Goal: Information Seeking & Learning: Get advice/opinions

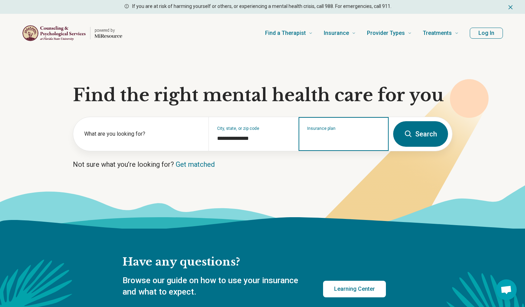
click at [328, 136] on input "Insurance plan" at bounding box center [343, 138] width 73 height 8
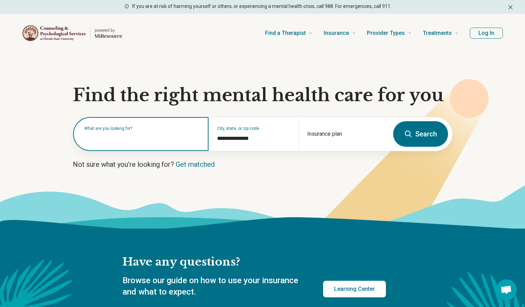
click at [116, 140] on input "text" at bounding box center [142, 137] width 116 height 8
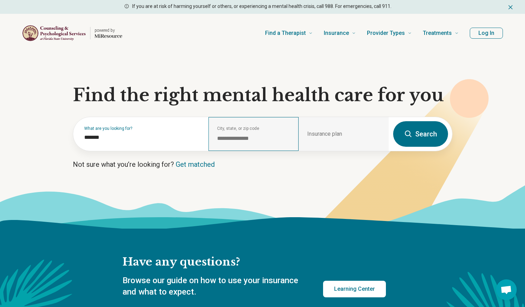
click at [298, 135] on div "**********" at bounding box center [253, 134] width 90 height 34
click at [316, 133] on div "Insurance plan" at bounding box center [343, 134] width 90 height 34
click at [320, 133] on div "Insurance plan" at bounding box center [343, 134] width 90 height 34
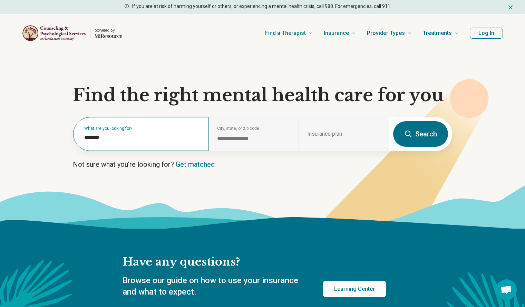
click at [156, 130] on label "What are you looking for?" at bounding box center [142, 128] width 116 height 4
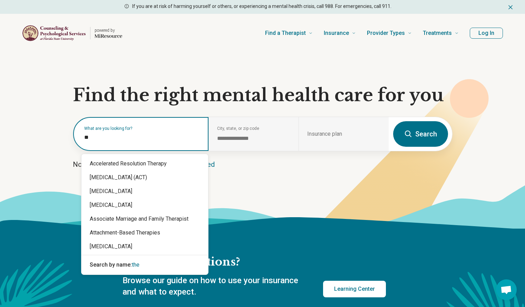
type input "*"
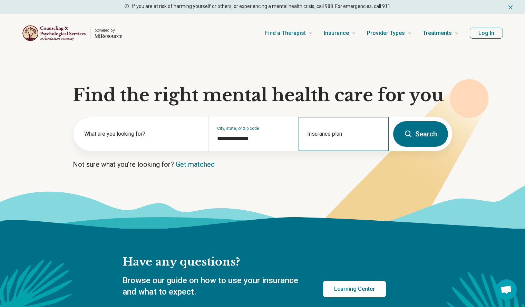
click at [363, 134] on div "Insurance plan" at bounding box center [343, 134] width 90 height 34
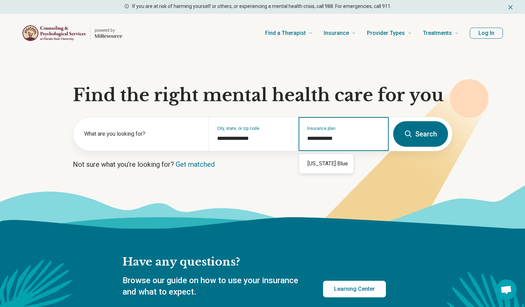
type input "**********"
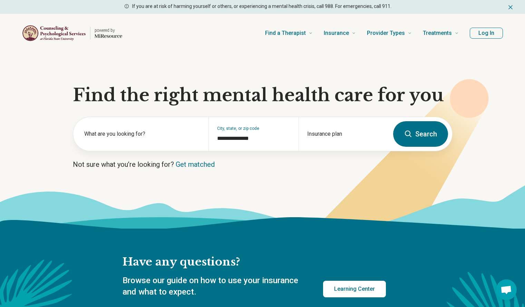
click at [410, 134] on icon at bounding box center [408, 133] width 7 height 7
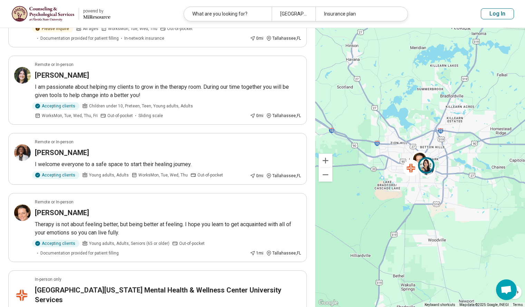
scroll to position [502, 0]
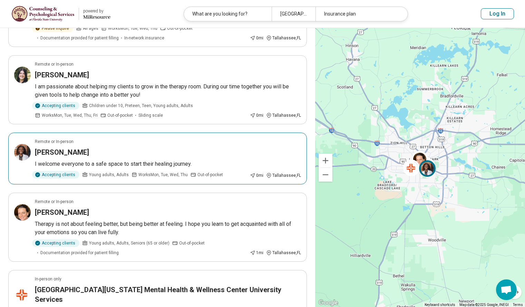
click at [75, 147] on h3 "[PERSON_NAME]" at bounding box center [62, 152] width 54 height 10
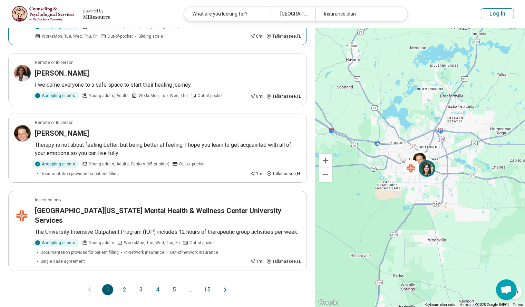
scroll to position [581, 0]
click at [127, 285] on button "2" at bounding box center [124, 290] width 11 height 11
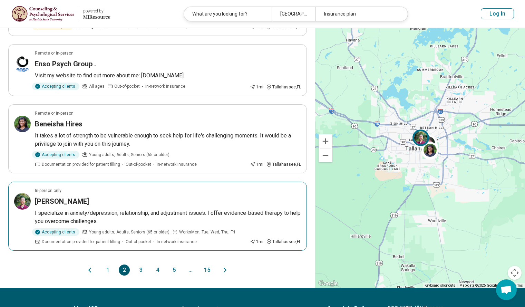
scroll to position [583, 0]
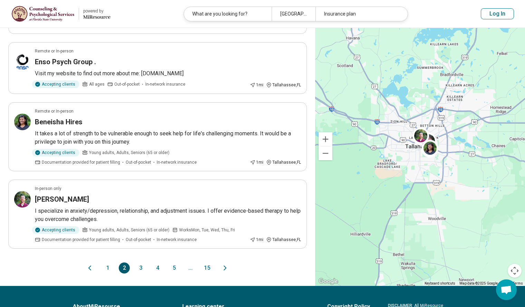
click at [140, 265] on button "3" at bounding box center [140, 267] width 11 height 11
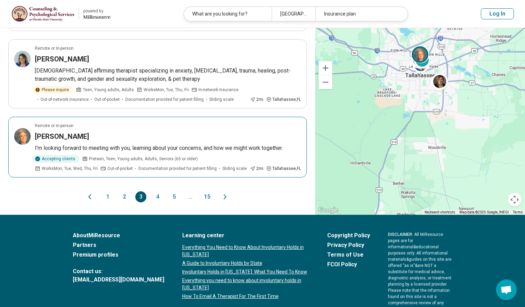
scroll to position [637, 0]
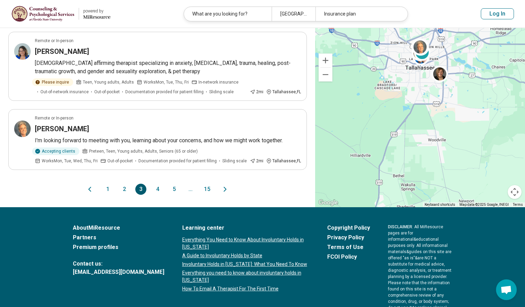
click at [162, 185] on button "4" at bounding box center [157, 189] width 11 height 11
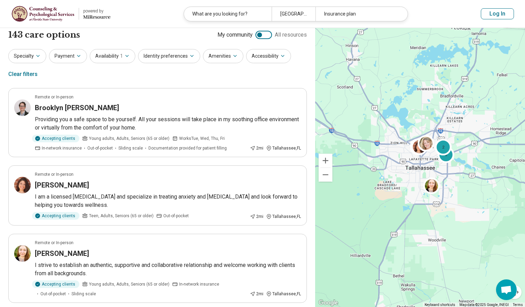
scroll to position [4, 0]
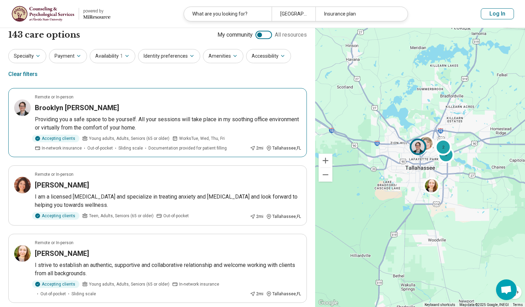
click at [106, 112] on div "Brooklyn [PERSON_NAME]" at bounding box center [168, 108] width 266 height 10
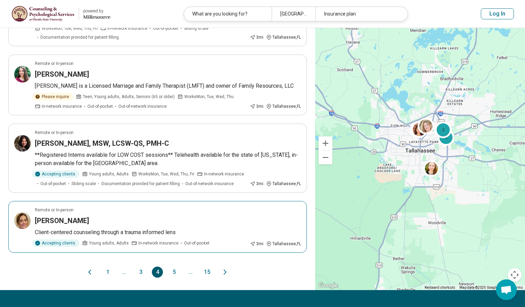
scroll to position [689, 0]
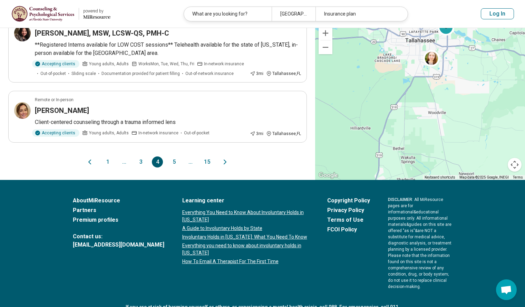
click at [108, 156] on button "1" at bounding box center [107, 161] width 11 height 11
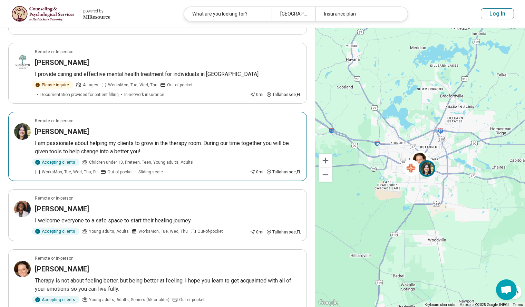
scroll to position [446, 0]
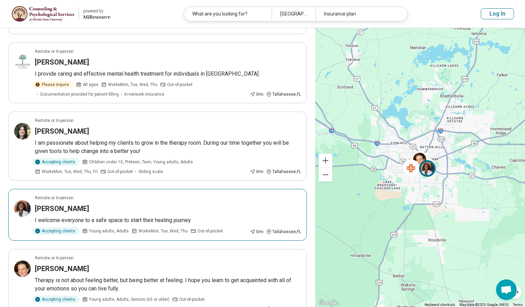
click at [141, 204] on div "[PERSON_NAME]" at bounding box center [168, 209] width 266 height 10
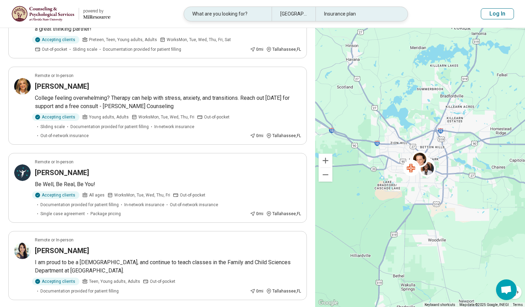
click at [232, 18] on div "What are you looking for?" at bounding box center [228, 14] width 88 height 14
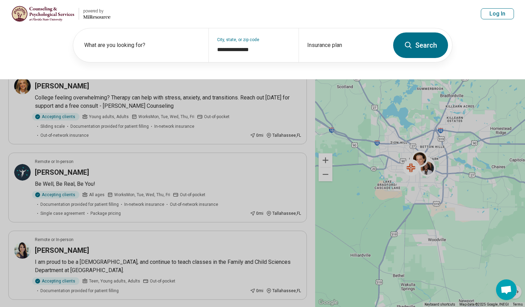
scroll to position [180, 0]
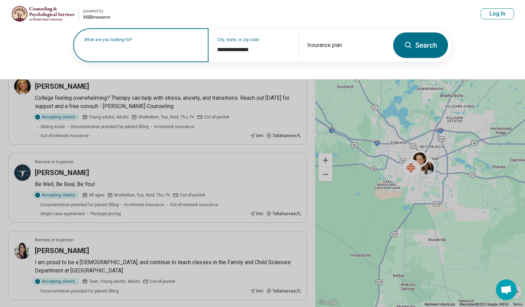
click at [168, 53] on div "What are you looking for?" at bounding box center [140, 45] width 135 height 34
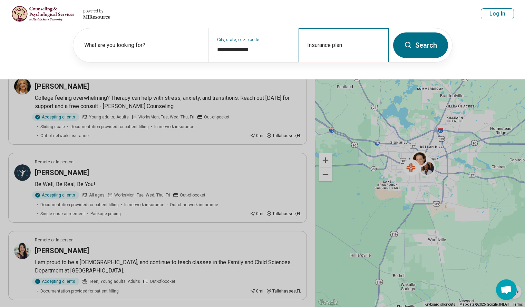
click at [331, 44] on div "Insurance plan" at bounding box center [343, 45] width 90 height 34
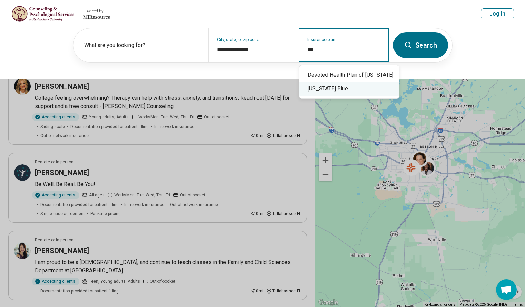
click at [331, 95] on div "[US_STATE] Blue" at bounding box center [349, 89] width 100 height 14
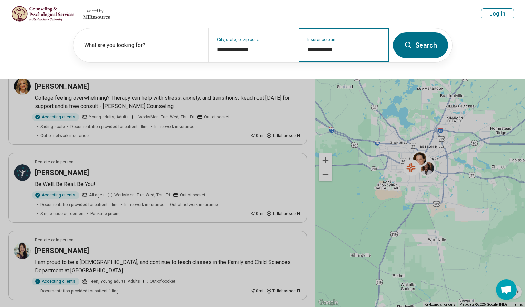
type input "**********"
click at [418, 46] on button "Search" at bounding box center [420, 45] width 55 height 26
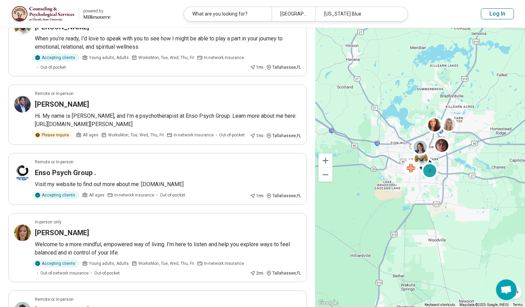
scroll to position [260, 0]
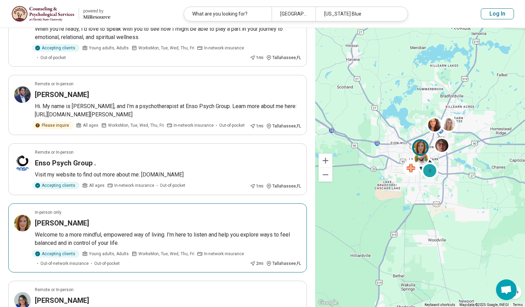
click at [141, 230] on p "Welcome to a more mindful, empowered way of living. I'm here to listen and help…" at bounding box center [168, 238] width 266 height 17
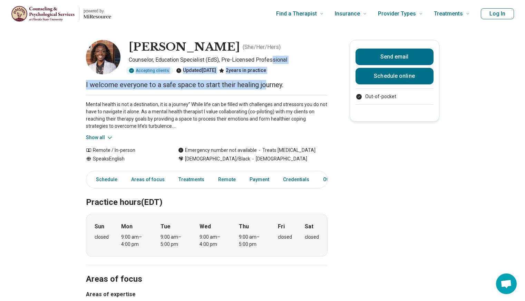
drag, startPoint x: 274, startPoint y: 61, endPoint x: 267, endPoint y: 78, distance: 18.1
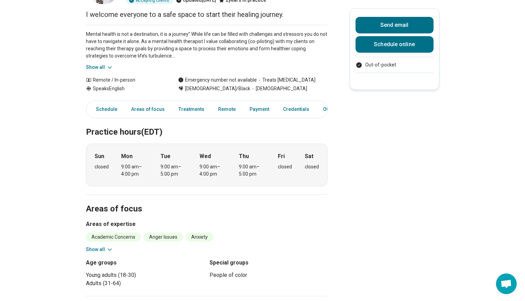
click at [256, 187] on h2 "Areas of focus" at bounding box center [206, 201] width 241 height 28
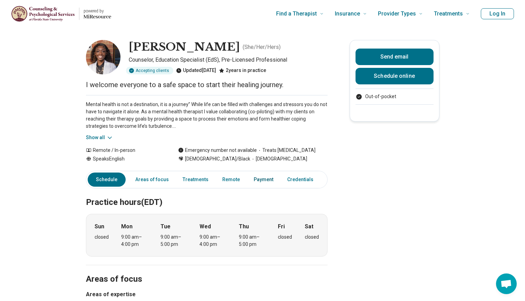
click at [253, 180] on link "Payment" at bounding box center [263, 180] width 28 height 14
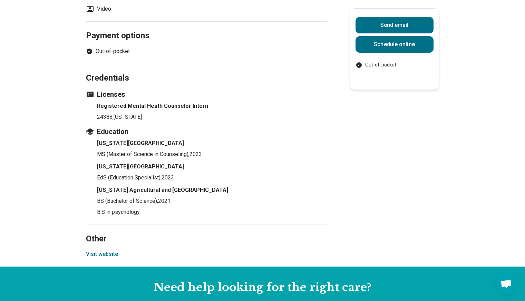
scroll to position [484, 0]
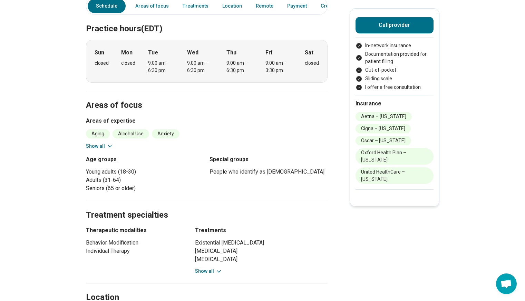
scroll to position [211, 0]
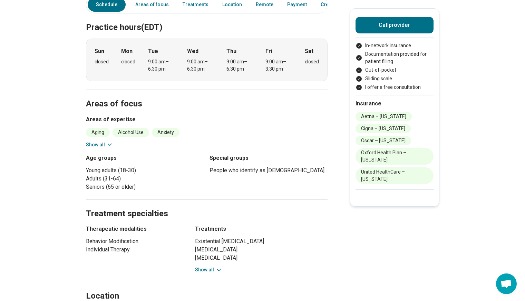
click at [104, 141] on button "Show all" at bounding box center [99, 144] width 27 height 7
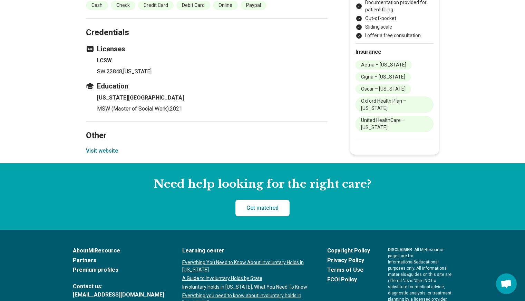
scroll to position [826, 0]
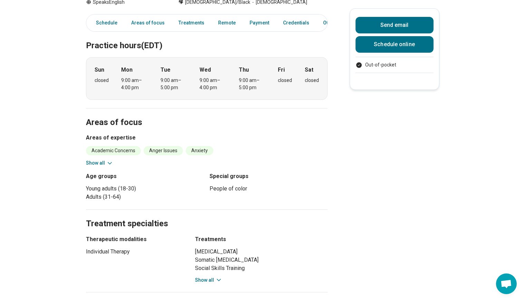
scroll to position [157, 0]
click at [98, 166] on button "Show all" at bounding box center [99, 163] width 27 height 7
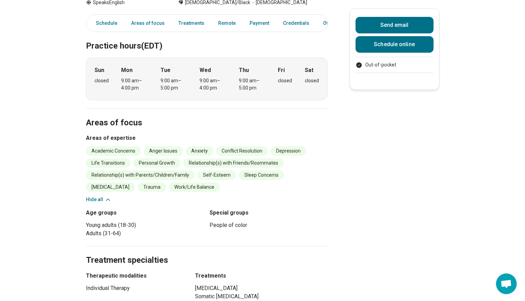
scroll to position [157, 0]
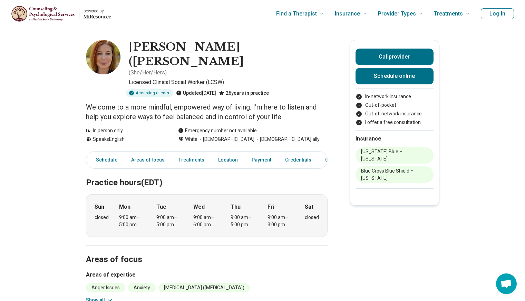
scroll to position [87, 0]
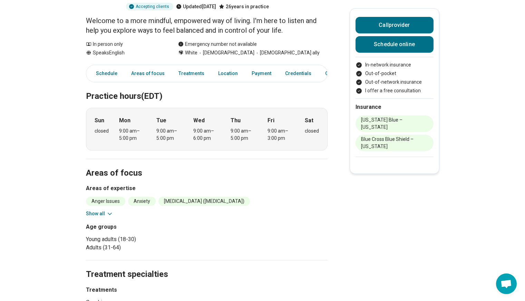
click at [105, 210] on button "Show all" at bounding box center [99, 213] width 27 height 7
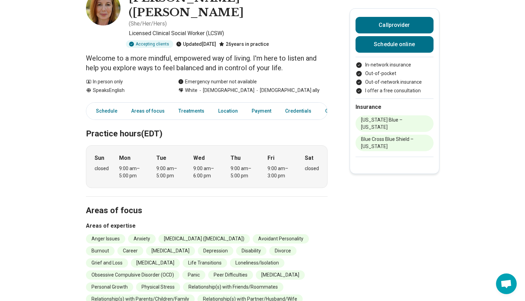
scroll to position [0, 0]
